Goal: Task Accomplishment & Management: Use online tool/utility

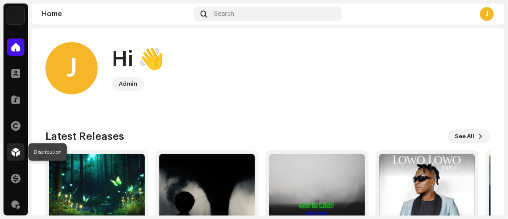
click at [14, 154] on span at bounding box center [15, 151] width 9 height 7
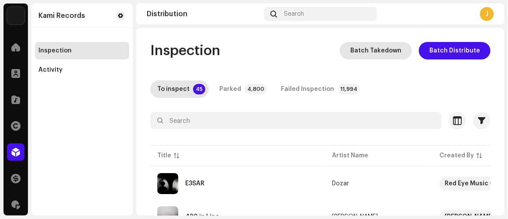
click at [375, 49] on span "Batch Takedown" at bounding box center [375, 50] width 51 height 17
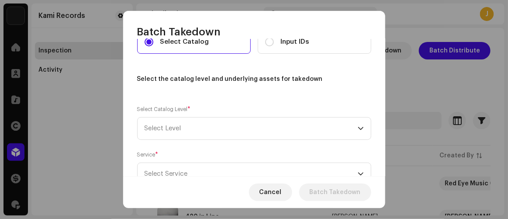
scroll to position [39, 0]
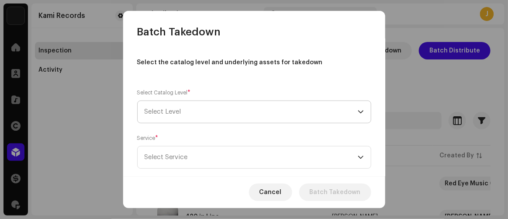
click at [265, 115] on span "Select Level" at bounding box center [251, 112] width 213 height 22
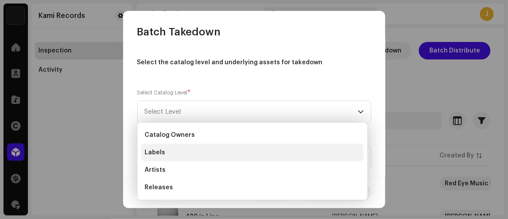
click at [177, 152] on li "Labels" at bounding box center [252, 152] width 223 height 17
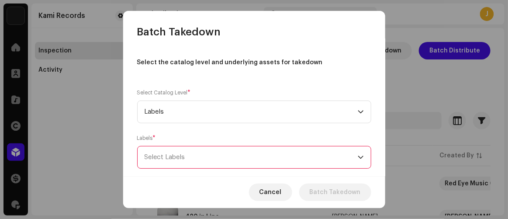
click at [179, 157] on div "Select Labels" at bounding box center [251, 157] width 213 height 22
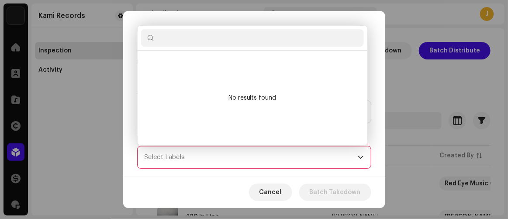
click at [211, 41] on input "text" at bounding box center [252, 37] width 223 height 17
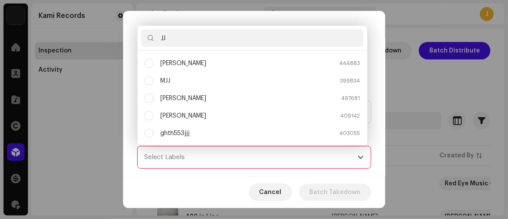
scroll to position [0, 0]
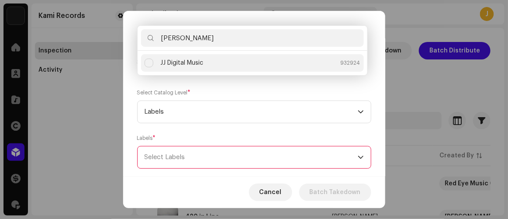
type input "[PERSON_NAME]"
click at [191, 57] on body "Kami Records Home Clients Catalog Rights Distribution Finance Royalties Trust &…" at bounding box center [254, 109] width 508 height 219
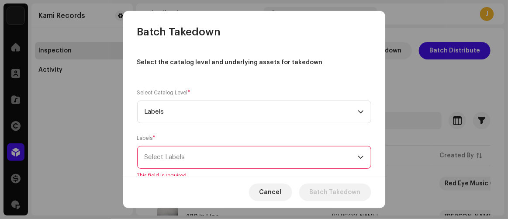
click at [181, 159] on div "Select Labels" at bounding box center [251, 157] width 213 height 22
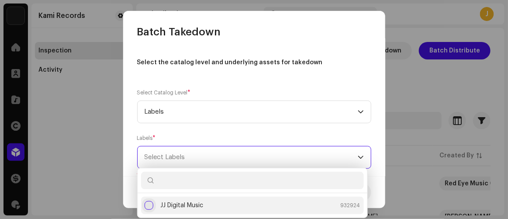
click at [148, 205] on input "JJ Digital Music" at bounding box center [149, 205] width 9 height 9
checkbox input "false"
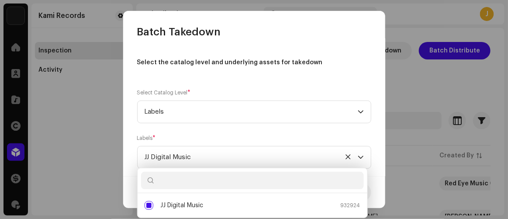
click at [236, 130] on div "Select Catalog Input IDs Select the catalog level and underlying assets for tak…" at bounding box center [254, 136] width 234 height 244
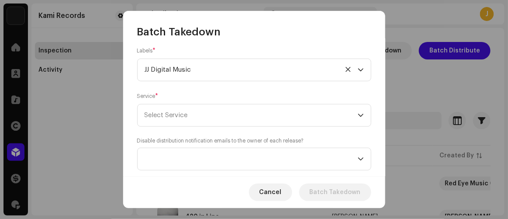
scroll to position [145, 0]
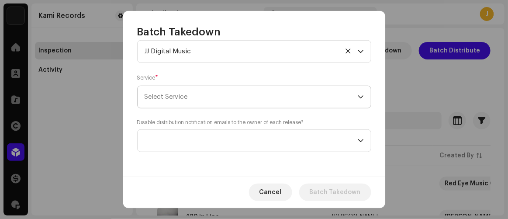
click at [235, 98] on span "Select Service" at bounding box center [251, 97] width 213 height 22
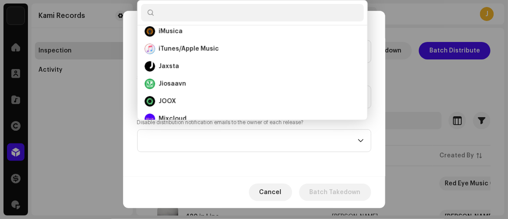
scroll to position [0, 0]
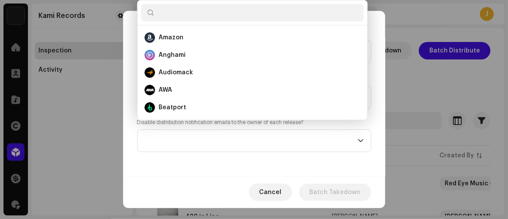
click at [131, 159] on div "Select Catalog Input IDs Select the catalog level and underlying assets for tak…" at bounding box center [254, 107] width 262 height 137
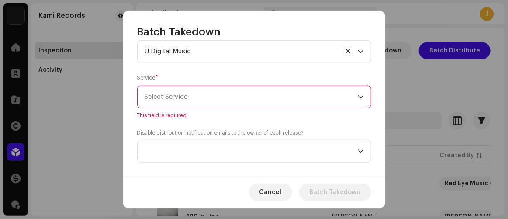
click at [195, 97] on span "Select Service" at bounding box center [251, 97] width 213 height 22
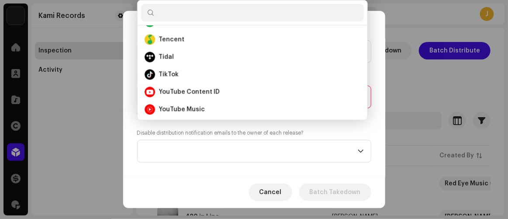
scroll to position [436, 0]
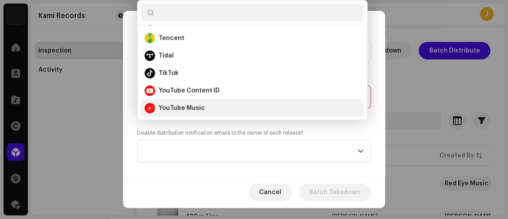
click at [175, 111] on strong "YouTube Music" at bounding box center [182, 108] width 46 height 9
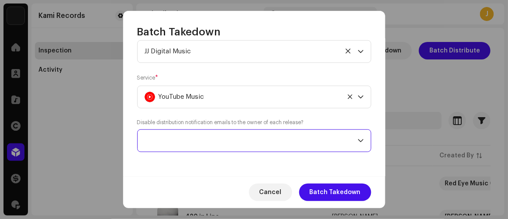
click at [269, 140] on span at bounding box center [251, 141] width 213 height 22
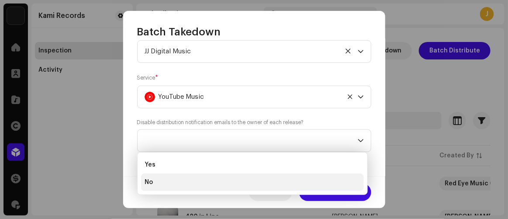
click at [165, 181] on li "No" at bounding box center [252, 181] width 223 height 17
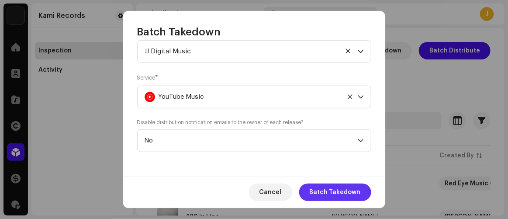
click at [325, 193] on span "Batch Takedown" at bounding box center [335, 191] width 51 height 17
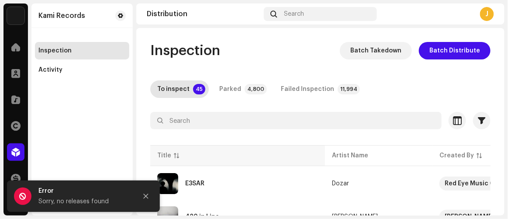
scroll to position [83, 0]
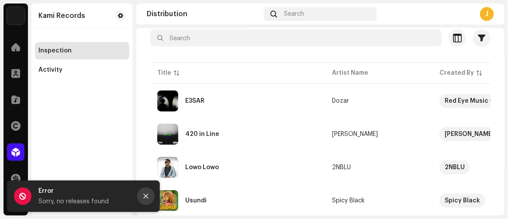
click at [143, 194] on icon "Close" at bounding box center [146, 196] width 6 height 6
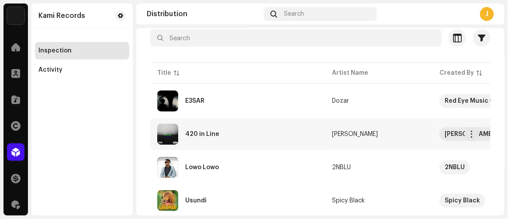
click at [217, 126] on div "420 in Line" at bounding box center [237, 134] width 161 height 21
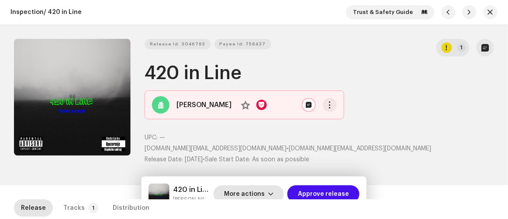
click at [253, 195] on span "More actions" at bounding box center [244, 193] width 41 height 17
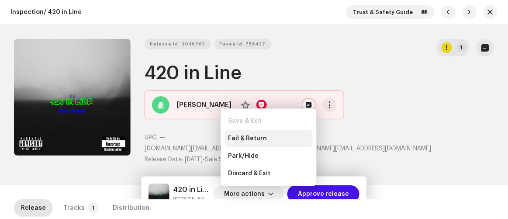
click at [248, 135] on span "Fail & Return" at bounding box center [247, 138] width 39 height 7
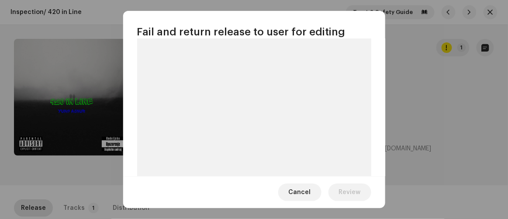
scroll to position [93, 0]
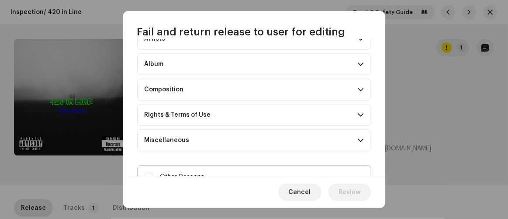
click at [176, 166] on label "Other Reasons" at bounding box center [254, 177] width 234 height 24
click at [153, 173] on input "Other Reasons" at bounding box center [149, 177] width 9 height 9
checkbox input "true"
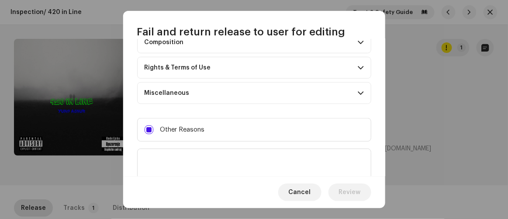
scroll to position [167, 0]
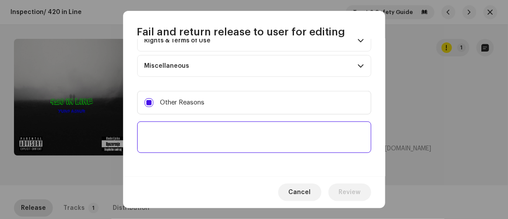
click at [197, 135] on textarea at bounding box center [254, 136] width 234 height 31
paste textarea "To ensure the intellectual property of your high-profile artist and to protect …"
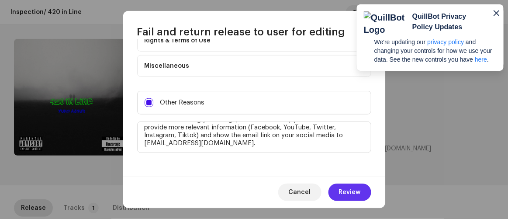
type textarea "To ensure the intellectual property of your high-profile artist and to protect …"
click at [349, 190] on span "Review" at bounding box center [350, 191] width 22 height 17
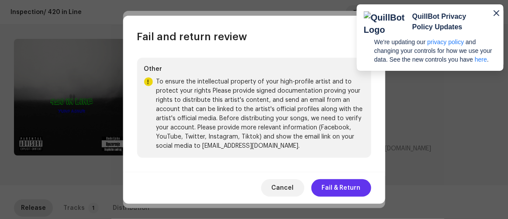
click at [342, 186] on span "Fail & Return" at bounding box center [341, 187] width 39 height 17
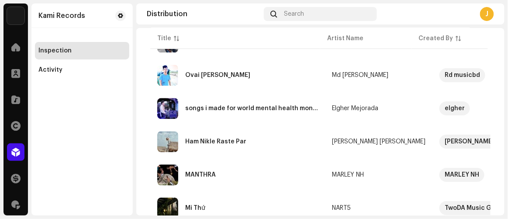
scroll to position [771, 0]
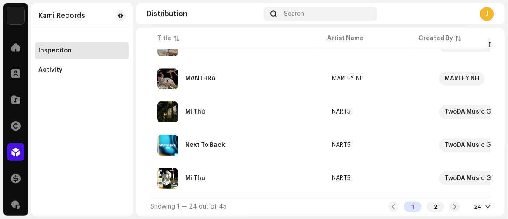
drag, startPoint x: 431, startPoint y: 204, endPoint x: 421, endPoint y: 205, distance: 9.8
click at [430, 204] on div "2" at bounding box center [435, 206] width 17 height 10
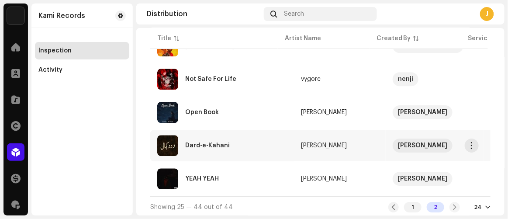
scroll to position [639, 0]
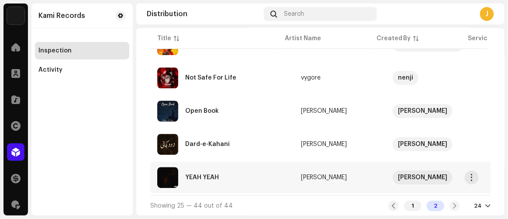
click at [220, 178] on div "YEAH YEAH" at bounding box center [222, 177] width 130 height 21
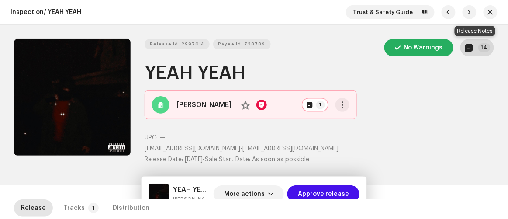
click at [483, 51] on p-badge "14" at bounding box center [484, 47] width 12 height 9
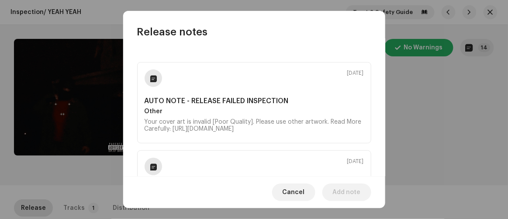
scroll to position [79, 0]
drag, startPoint x: 190, startPoint y: 137, endPoint x: 131, endPoint y: 115, distance: 62.5
click at [132, 115] on div "[DATE] AUTO NOTE - RELEASE FAILED INSPECTION Other Your cover art is invalid [P…" at bounding box center [254, 107] width 262 height 137
copy div "Your cover art is invalid [Poor Quality]. Please use other artwork. Read More C…"
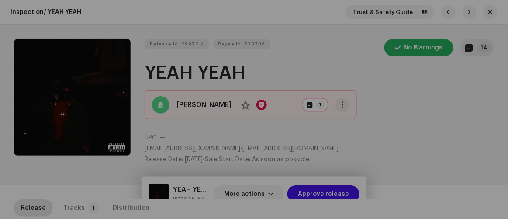
click at [502, 164] on div "Release notes [DATE] AUTO NOTE - RELEASE FAILED INSPECTION Other Your cover art…" at bounding box center [254, 109] width 508 height 219
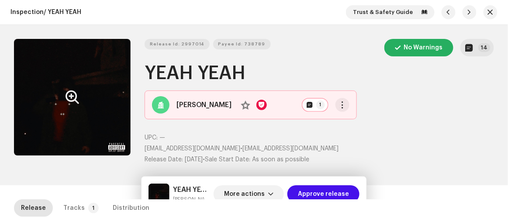
click at [70, 93] on icon "Zoom Image" at bounding box center [73, 96] width 14 height 7
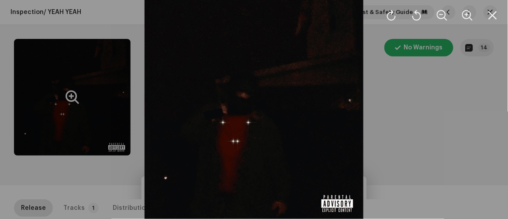
click at [472, 180] on div at bounding box center [254, 109] width 508 height 219
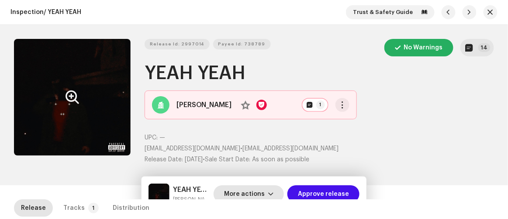
click at [251, 196] on span "More actions" at bounding box center [244, 193] width 41 height 17
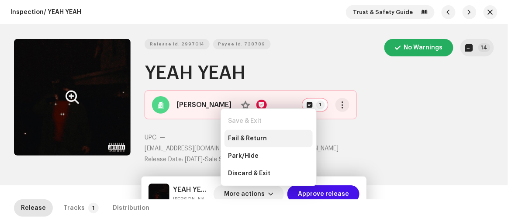
click at [230, 135] on span "Fail & Return" at bounding box center [247, 138] width 39 height 7
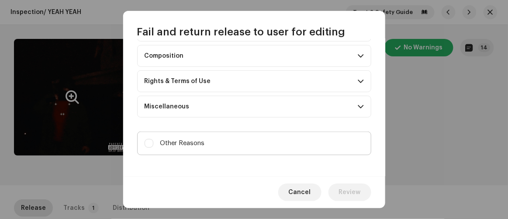
click at [215, 147] on label "Other Reasons" at bounding box center [254, 143] width 234 height 24
click at [153, 147] on input "Other Reasons" at bounding box center [149, 143] width 9 height 9
checkbox input "true"
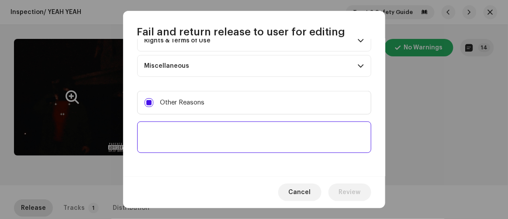
click at [221, 144] on textarea at bounding box center [254, 136] width 234 height 31
paste textarea "Your cover art is invalid [Poor Quality]. Please use other artwork. Read More C…"
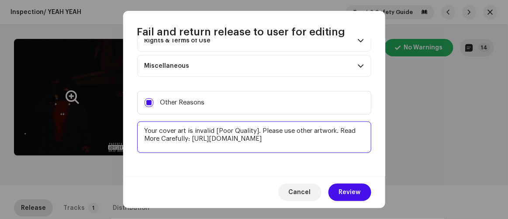
type textarea "Your cover art is invalid [Poor Quality]. Please use other artwork. Read More C…"
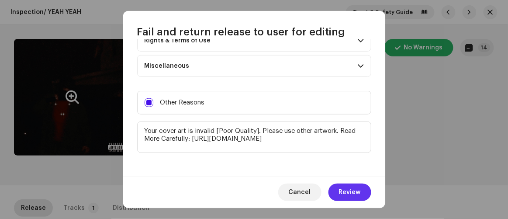
click at [354, 195] on span "Review" at bounding box center [350, 191] width 22 height 17
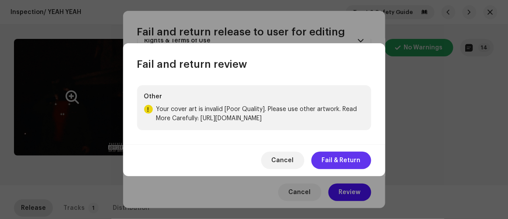
click at [345, 166] on span "Fail & Return" at bounding box center [341, 160] width 39 height 17
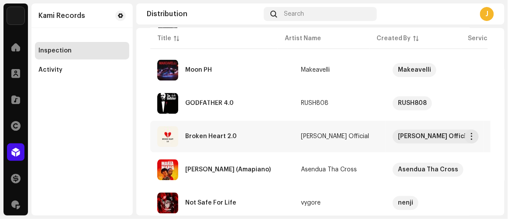
scroll to position [526, 0]
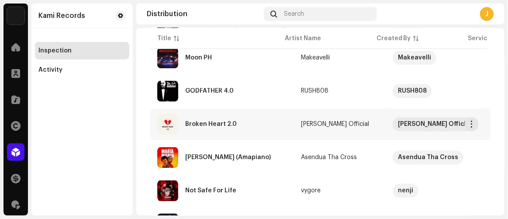
click at [201, 122] on div "Broken Heart 2.0" at bounding box center [211, 124] width 52 height 6
